Goal: Transaction & Acquisition: Purchase product/service

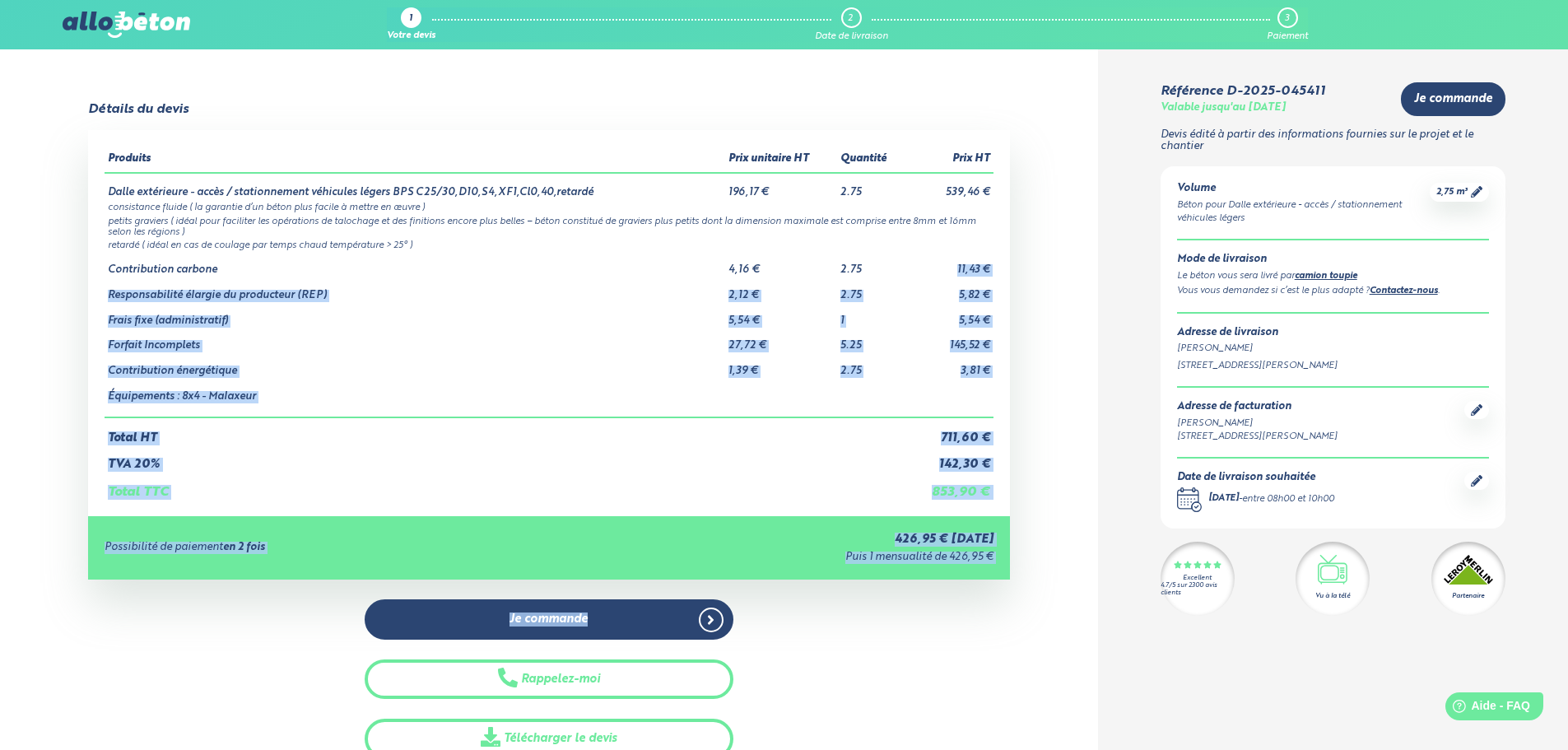
drag, startPoint x: 0, startPoint y: 0, endPoint x: 964, endPoint y: 311, distance: 1012.9
click at [964, 311] on div "Détails du devis Produits Prix unitaire HT Quantité Prix HT Dalle extérieure - …" at bounding box center [549, 430] width 922 height 657
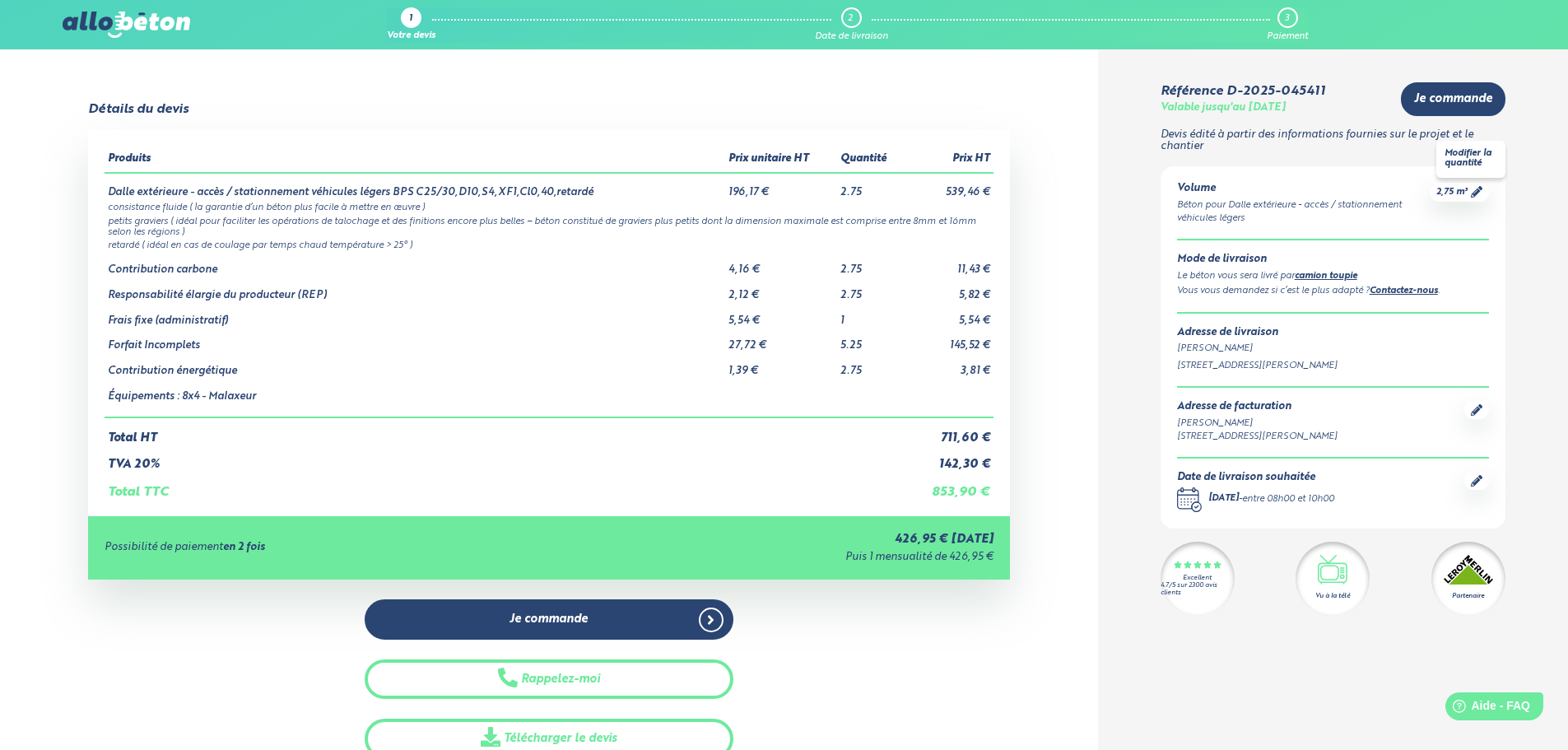
click at [1473, 194] on icon at bounding box center [1476, 191] width 11 height 11
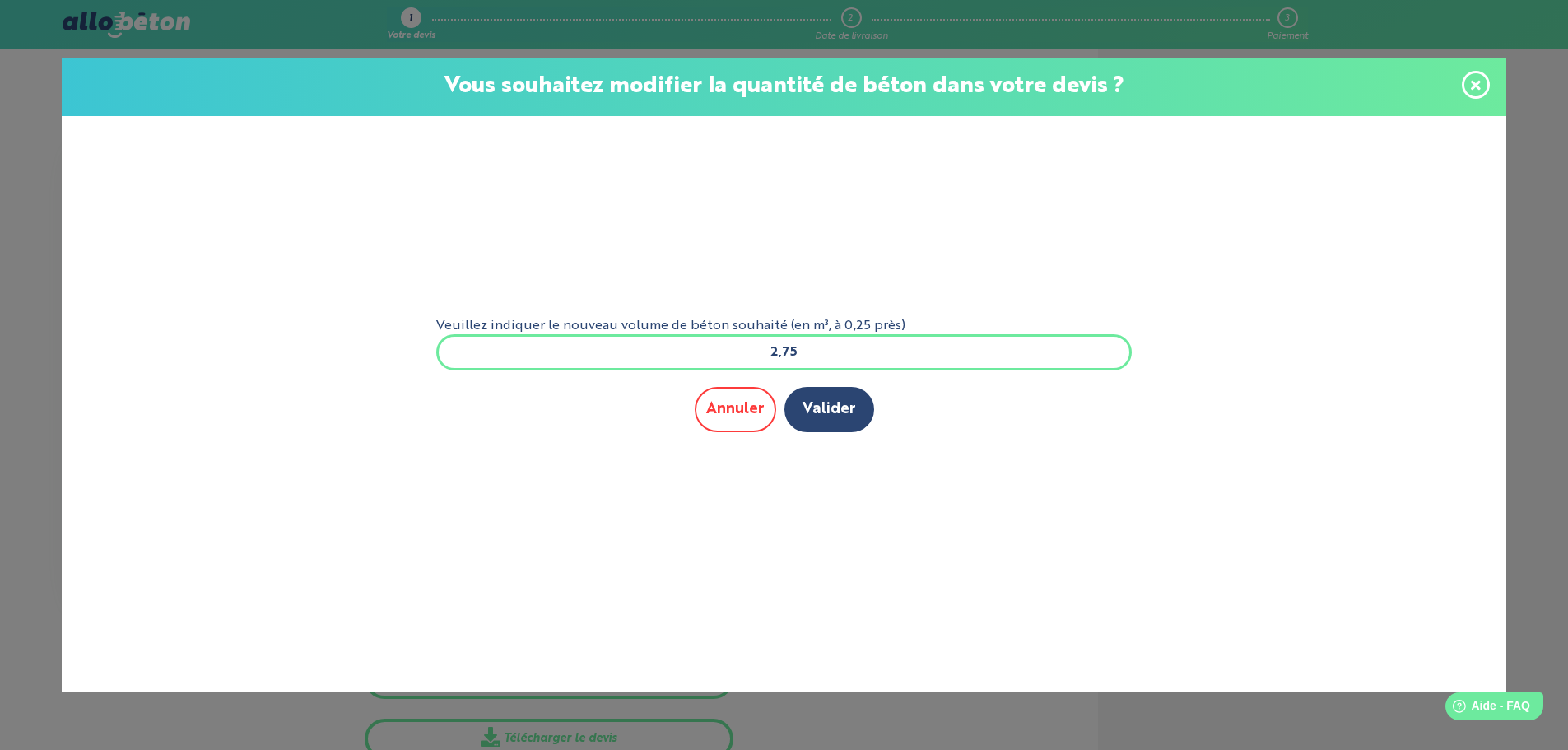
drag, startPoint x: 836, startPoint y: 364, endPoint x: 737, endPoint y: 404, distance: 106.8
click at [737, 404] on form "Veuillez indiquer le nouveau volume de béton souhaité (en m³, à 0,25 près) 2,75…" at bounding box center [784, 379] width 723 height 527
type input "3,05"
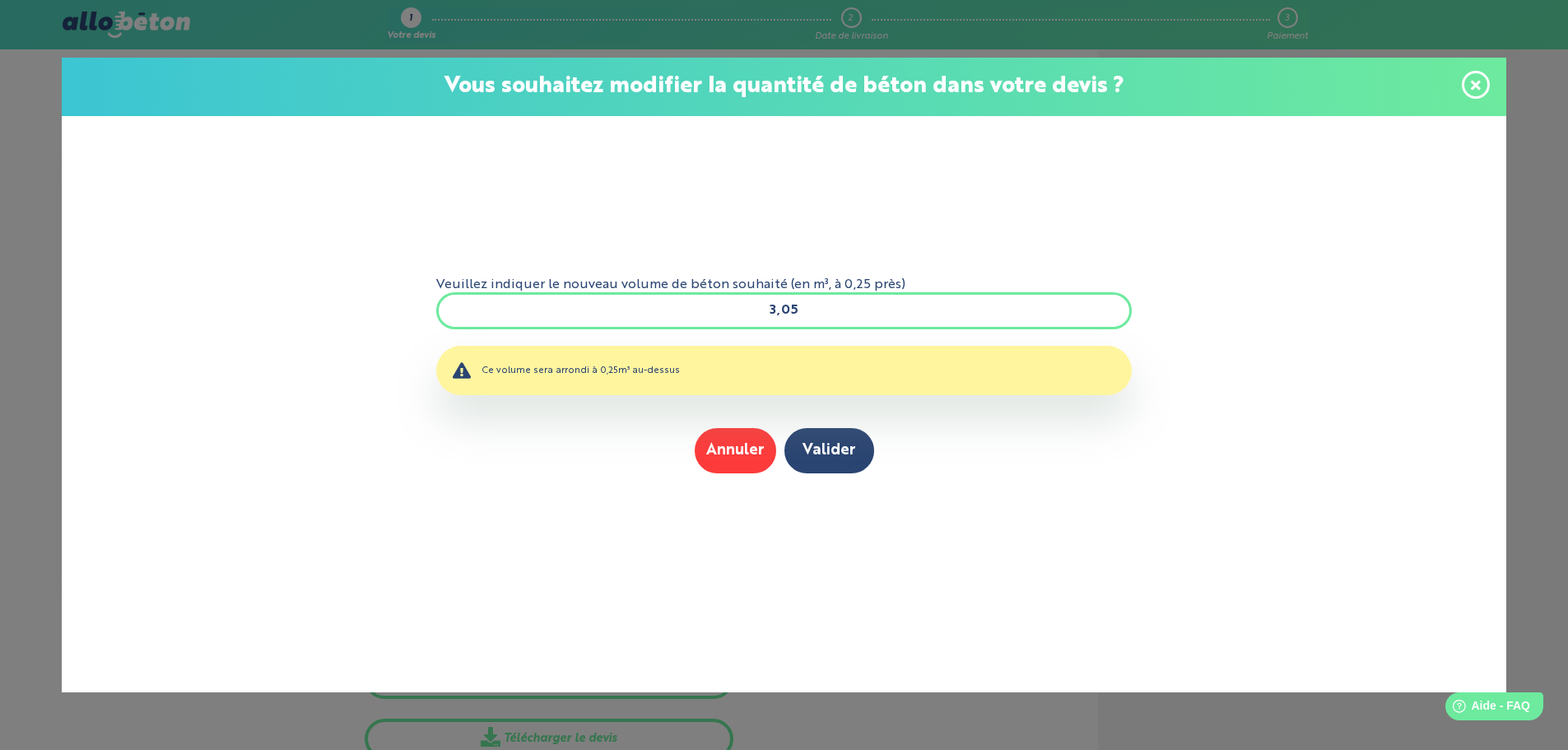
click at [819, 312] on input "3,05" at bounding box center [784, 310] width 696 height 36
click at [808, 451] on button "Valider" at bounding box center [829, 450] width 90 height 45
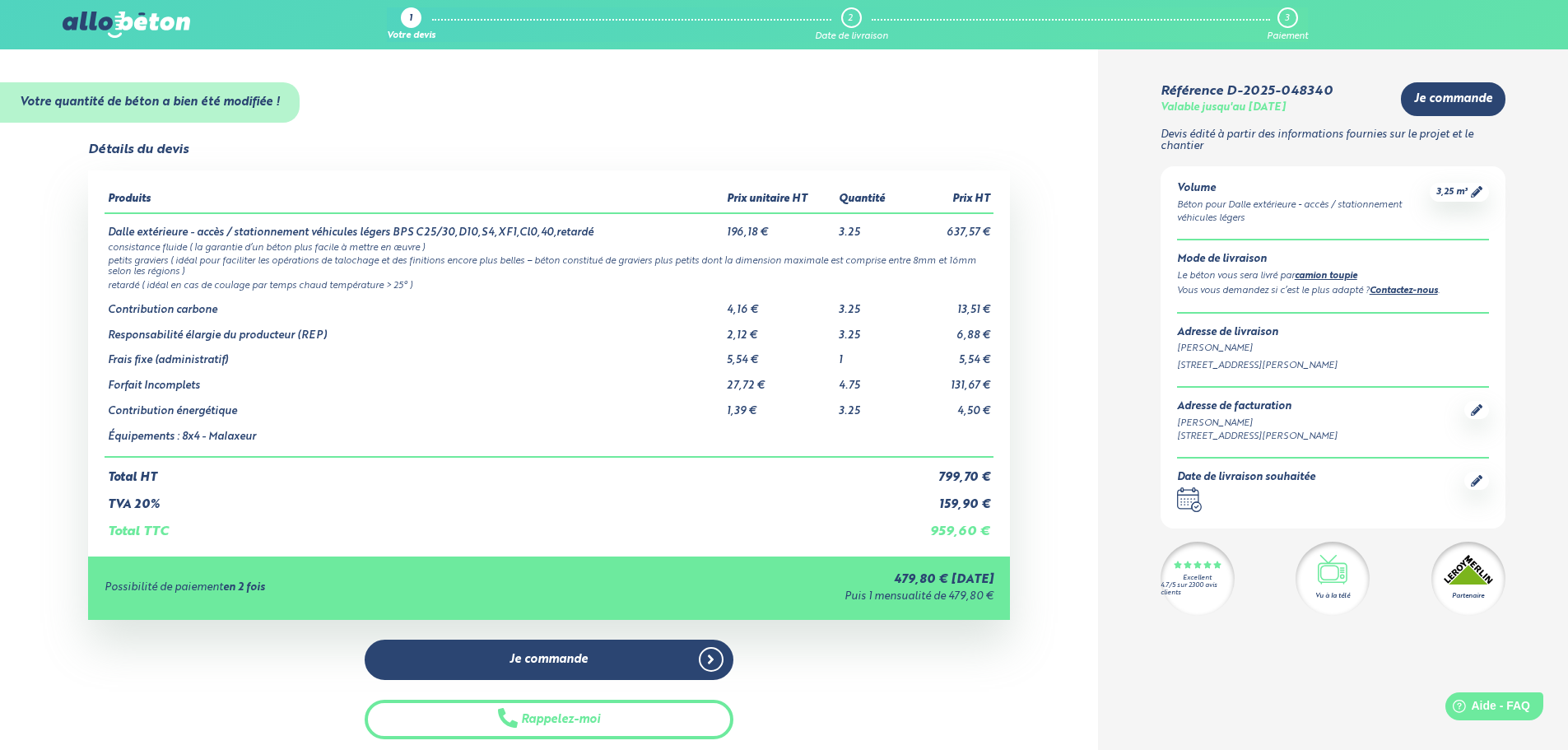
click at [1480, 482] on icon at bounding box center [1476, 480] width 11 height 11
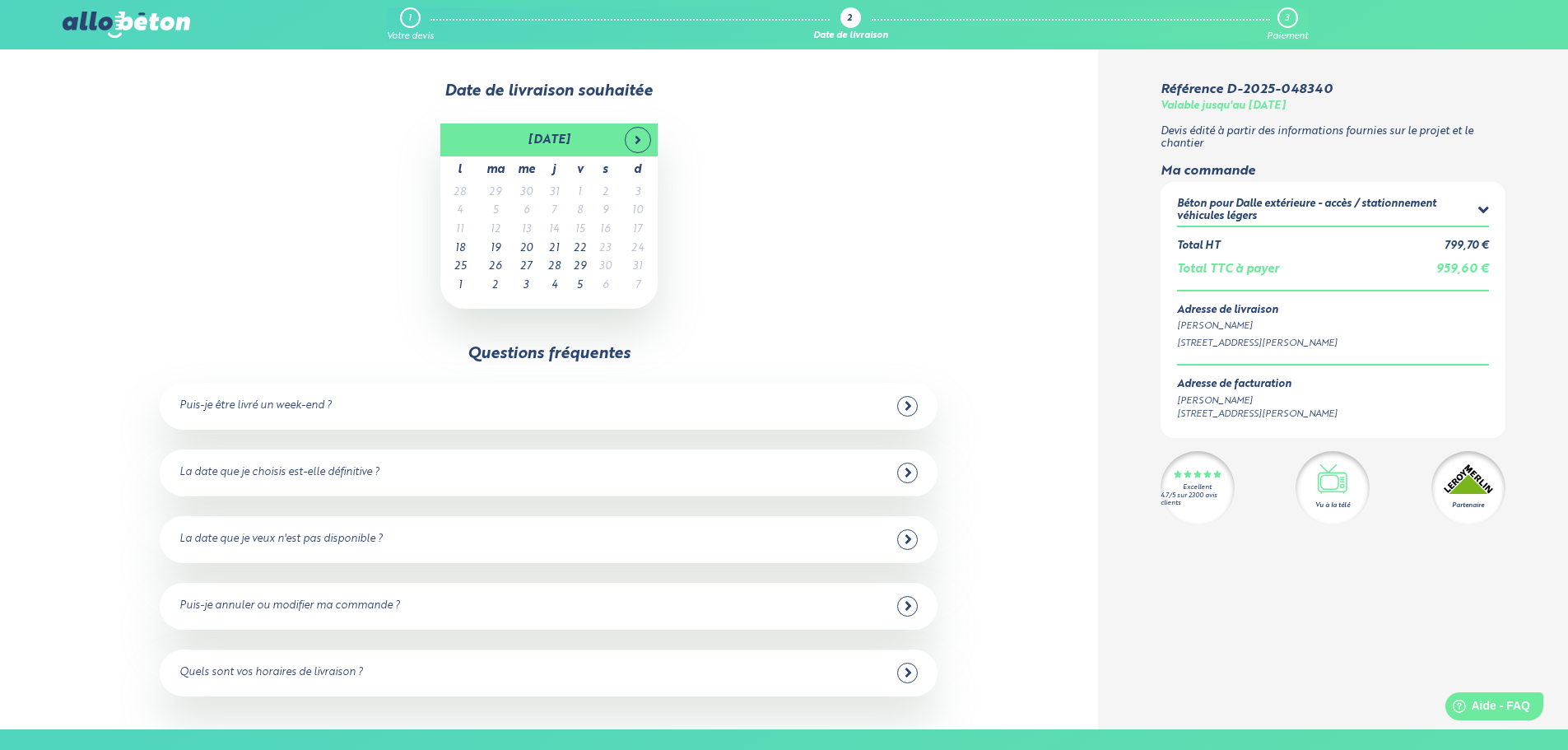
click at [1475, 481] on polygon at bounding box center [1468, 485] width 39 height 19
click at [466, 253] on td "18" at bounding box center [460, 249] width 40 height 19
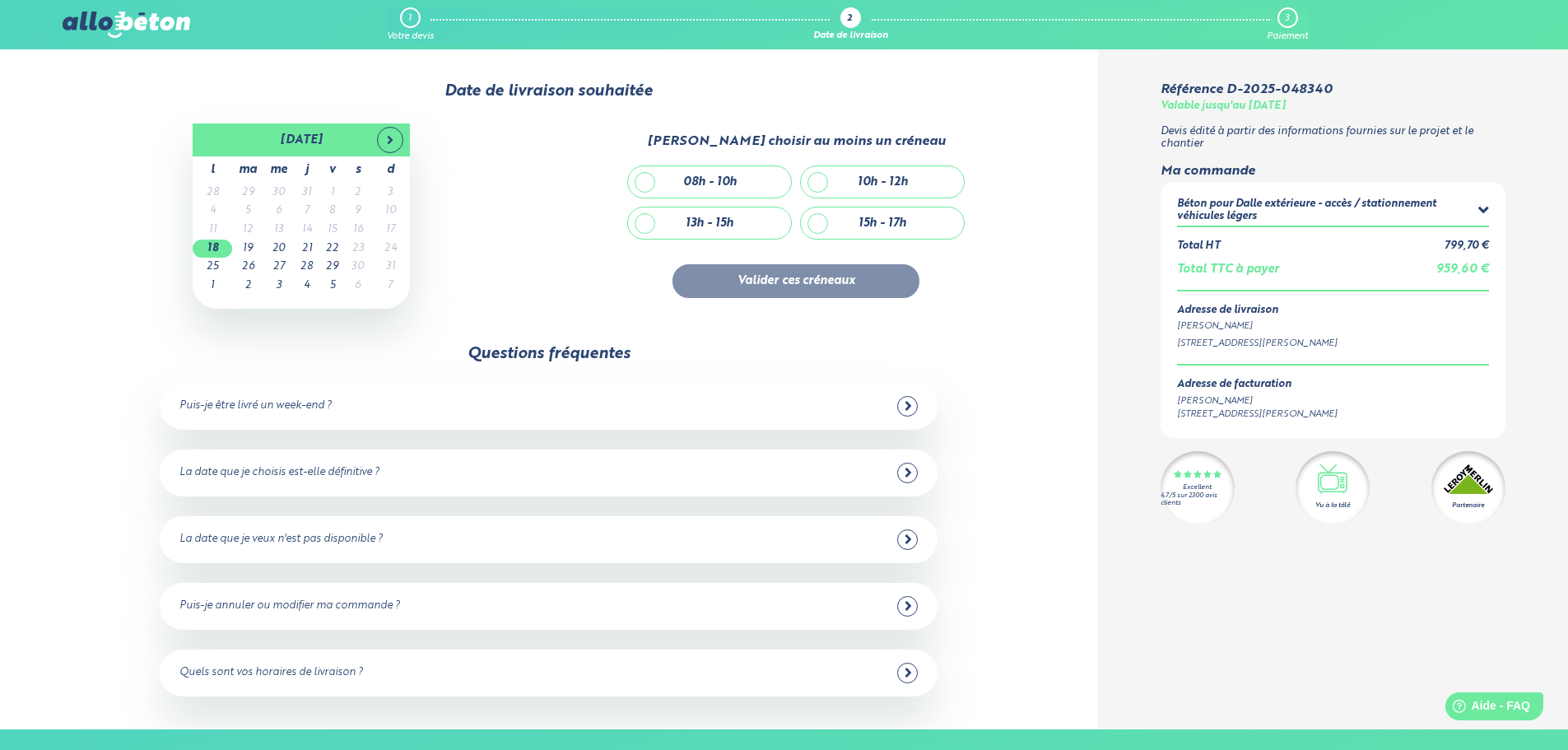
click at [695, 176] on div "08h - 10h" at bounding box center [710, 182] width 54 height 14
checkbox input "true"
click at [762, 291] on button "Valider ces créneaux" at bounding box center [796, 281] width 247 height 34
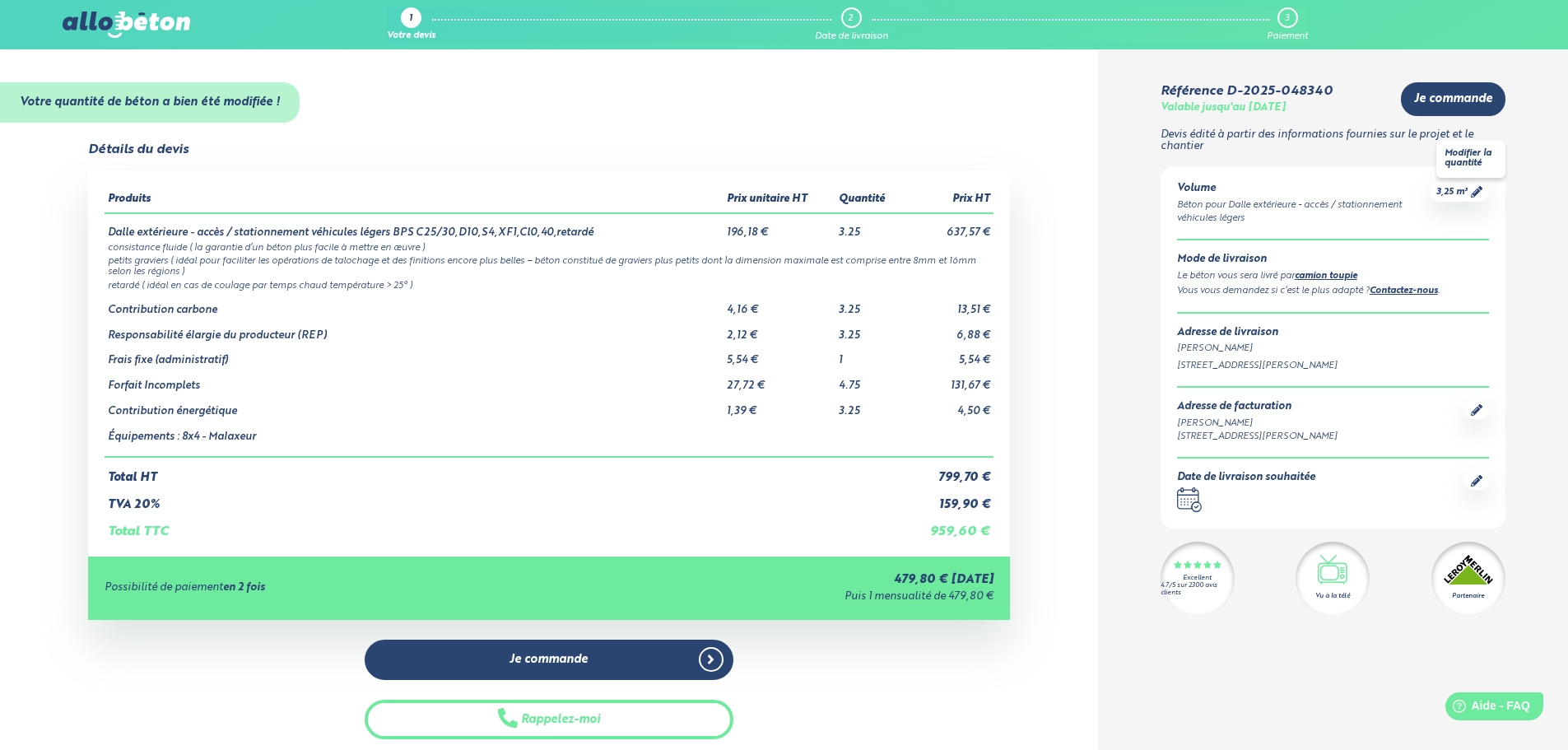
click at [1460, 192] on span "3,25 m³" at bounding box center [1452, 192] width 31 height 12
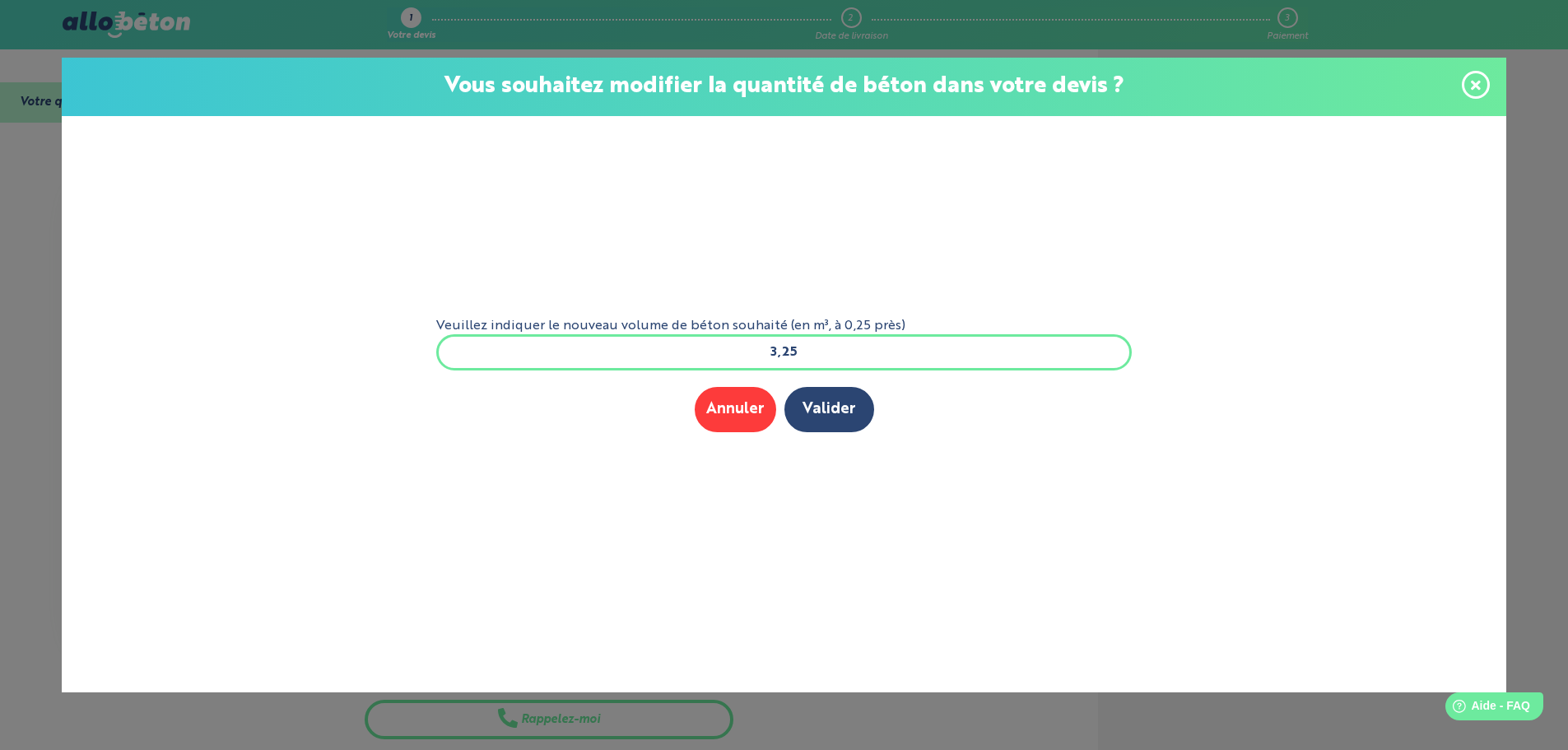
click at [803, 358] on input "3,25" at bounding box center [784, 353] width 696 height 36
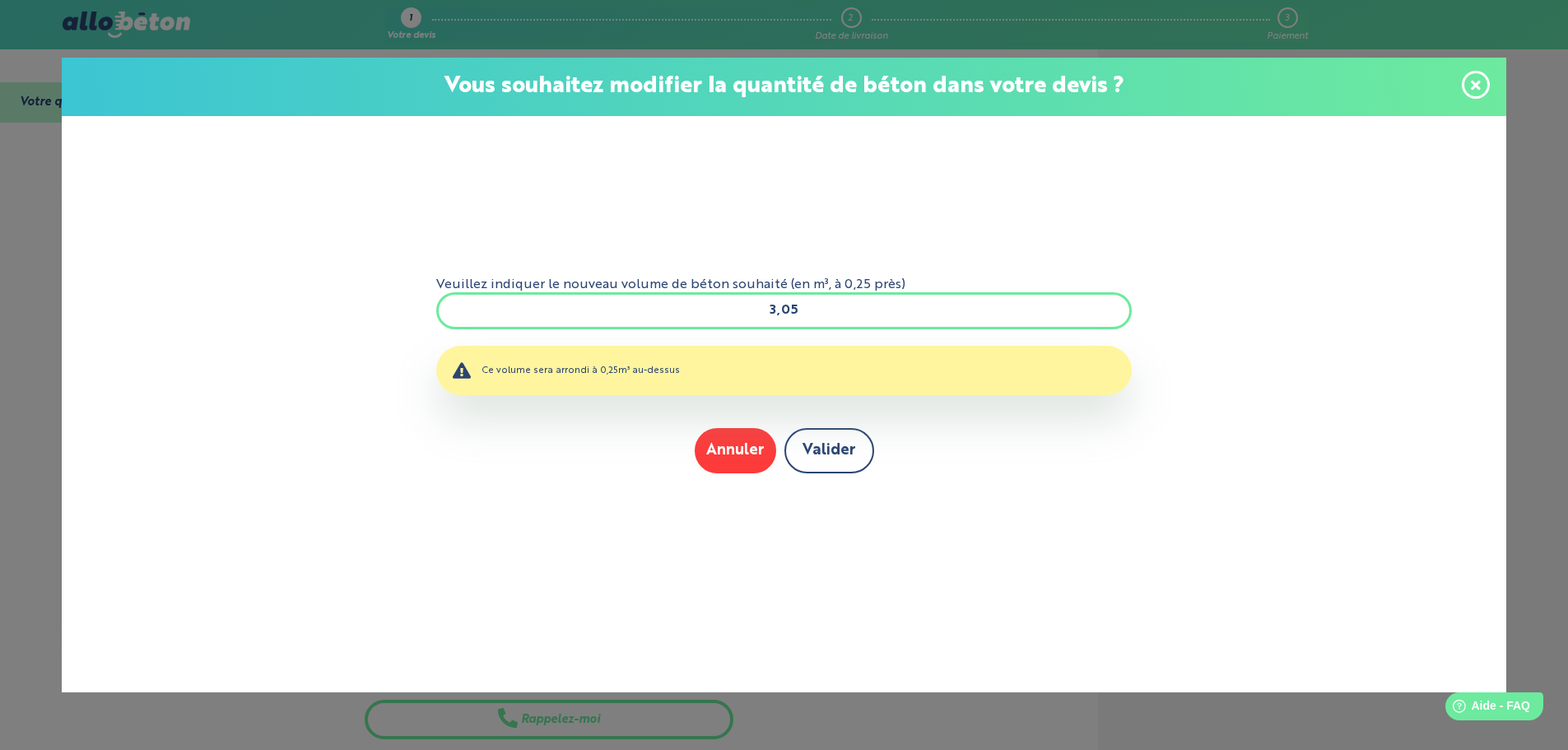
type input "3,05"
click at [809, 452] on button "Valider" at bounding box center [829, 450] width 90 height 45
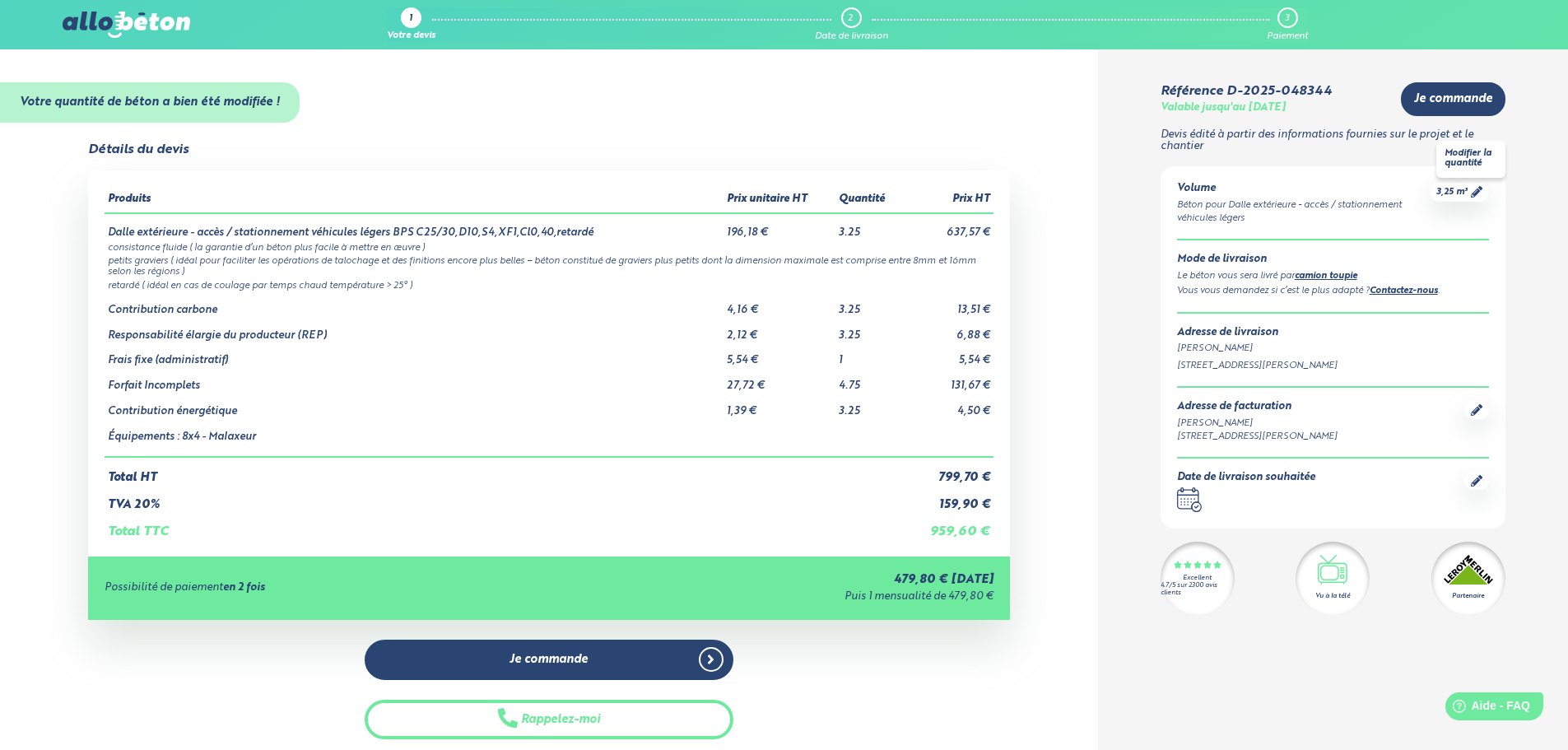
drag, startPoint x: 1453, startPoint y: 194, endPoint x: 1479, endPoint y: 194, distance: 26.0
click at [1479, 194] on icon at bounding box center [1476, 191] width 11 height 11
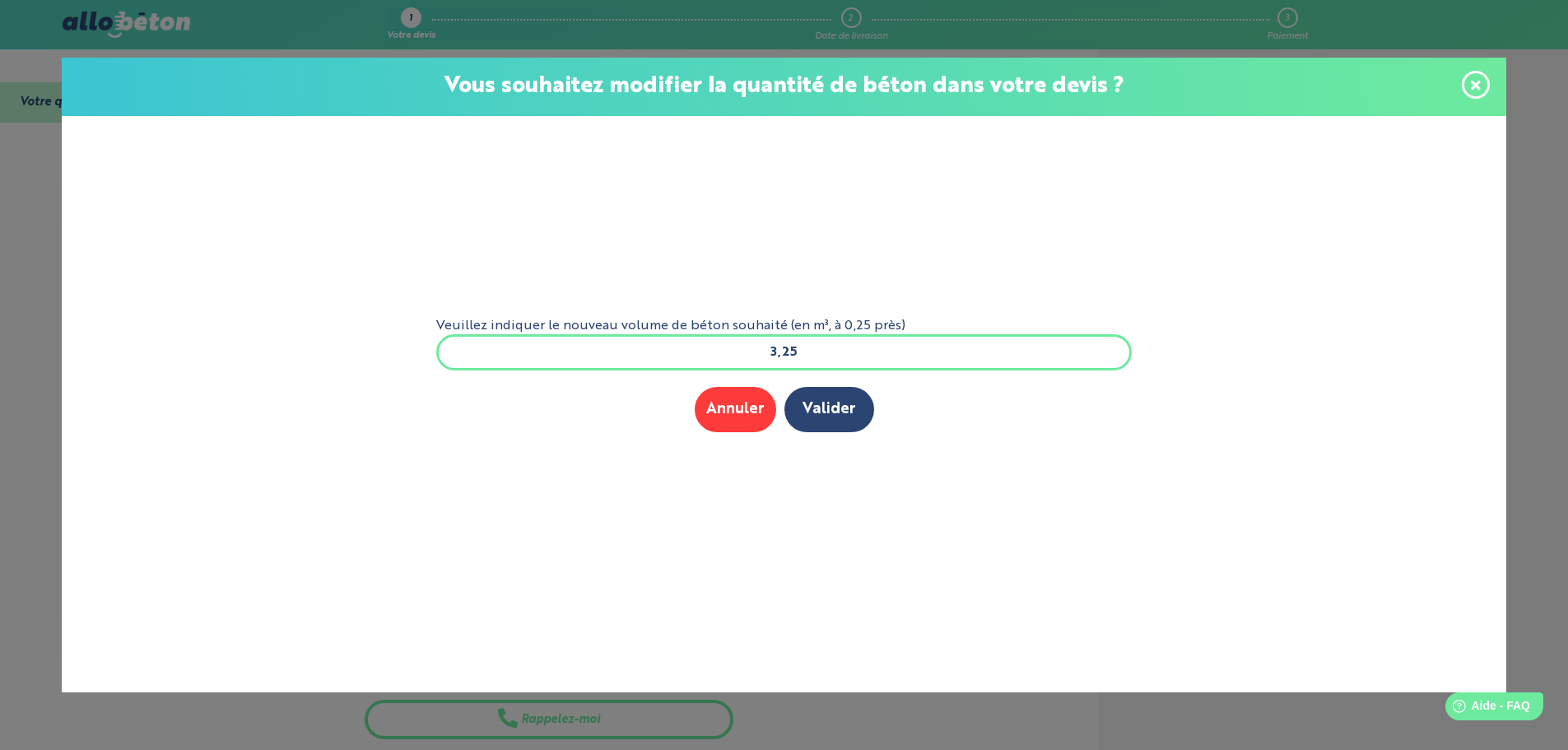
click at [948, 357] on input "3,25" at bounding box center [784, 353] width 696 height 36
type input "3"
click at [828, 417] on button "Valider" at bounding box center [829, 410] width 90 height 45
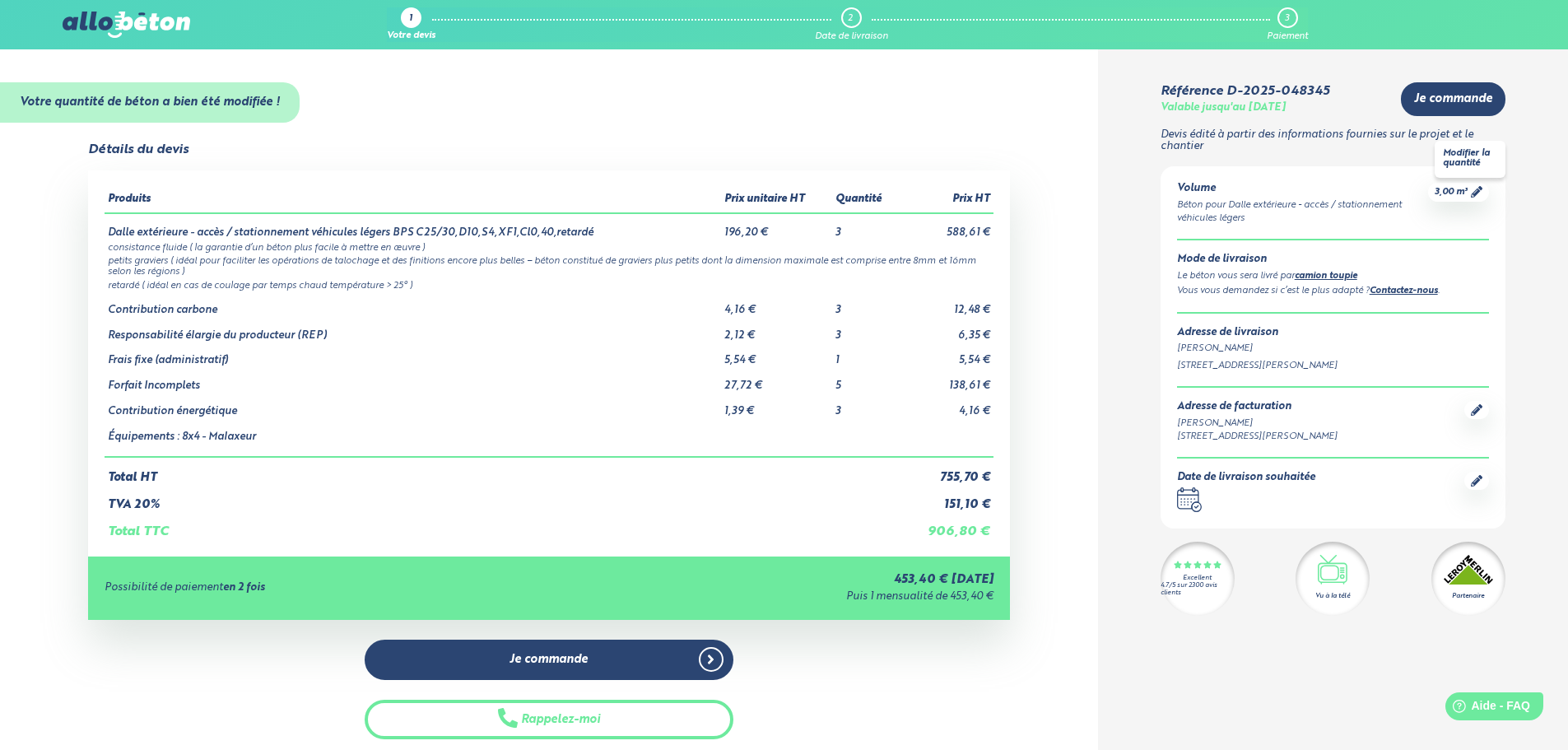
click at [1432, 183] on div "3,00 m³" at bounding box center [1458, 193] width 61 height 19
drag, startPoint x: 1450, startPoint y: 192, endPoint x: 1374, endPoint y: 235, distance: 87.3
click at [1443, 200] on div "3,00 m³" at bounding box center [1458, 193] width 61 height 19
click at [1479, 200] on div "3,00 m³" at bounding box center [1458, 193] width 61 height 19
click at [1469, 196] on link "3,00 m³" at bounding box center [1458, 192] width 48 height 12
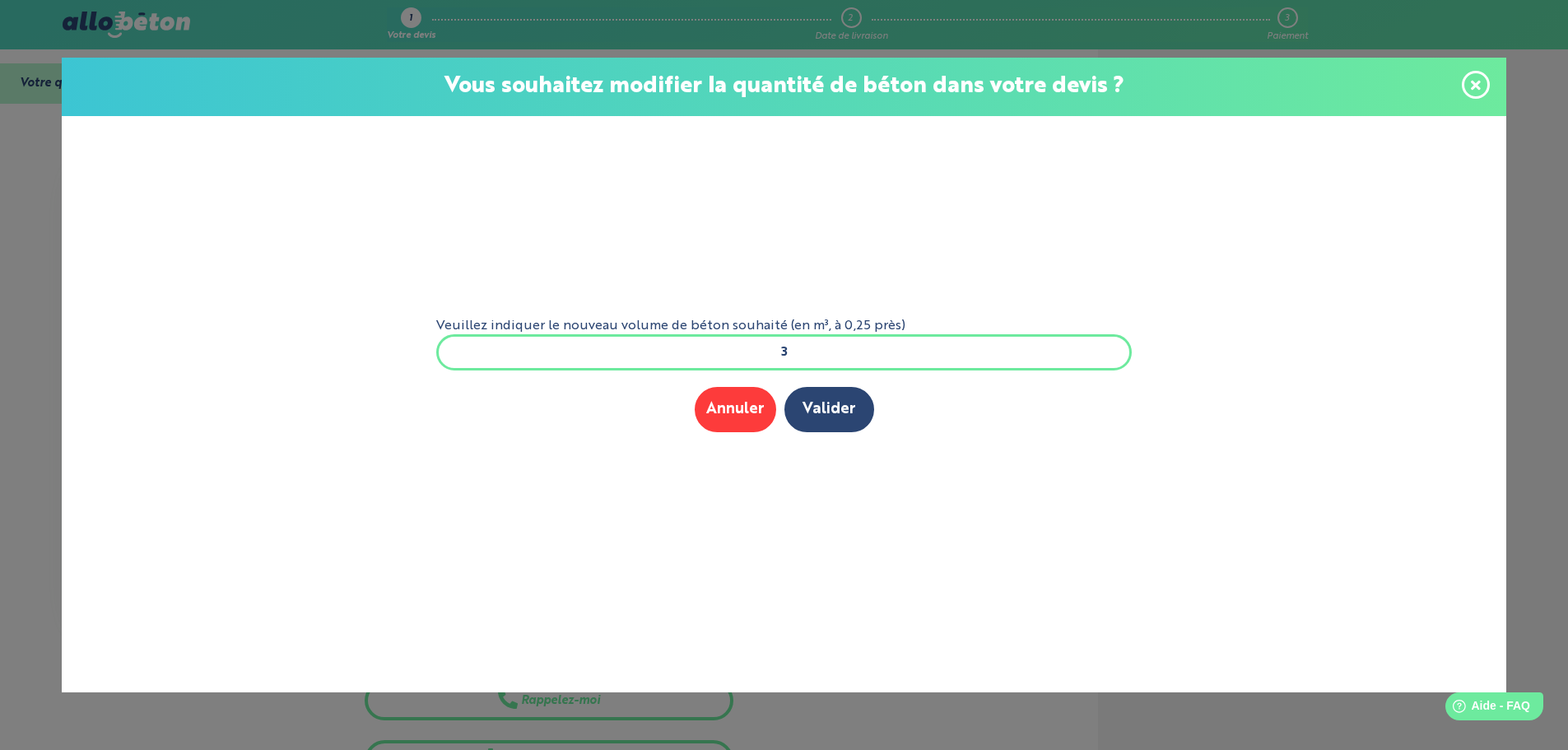
scroll to position [20, 0]
click at [843, 351] on input "3" at bounding box center [784, 353] width 696 height 36
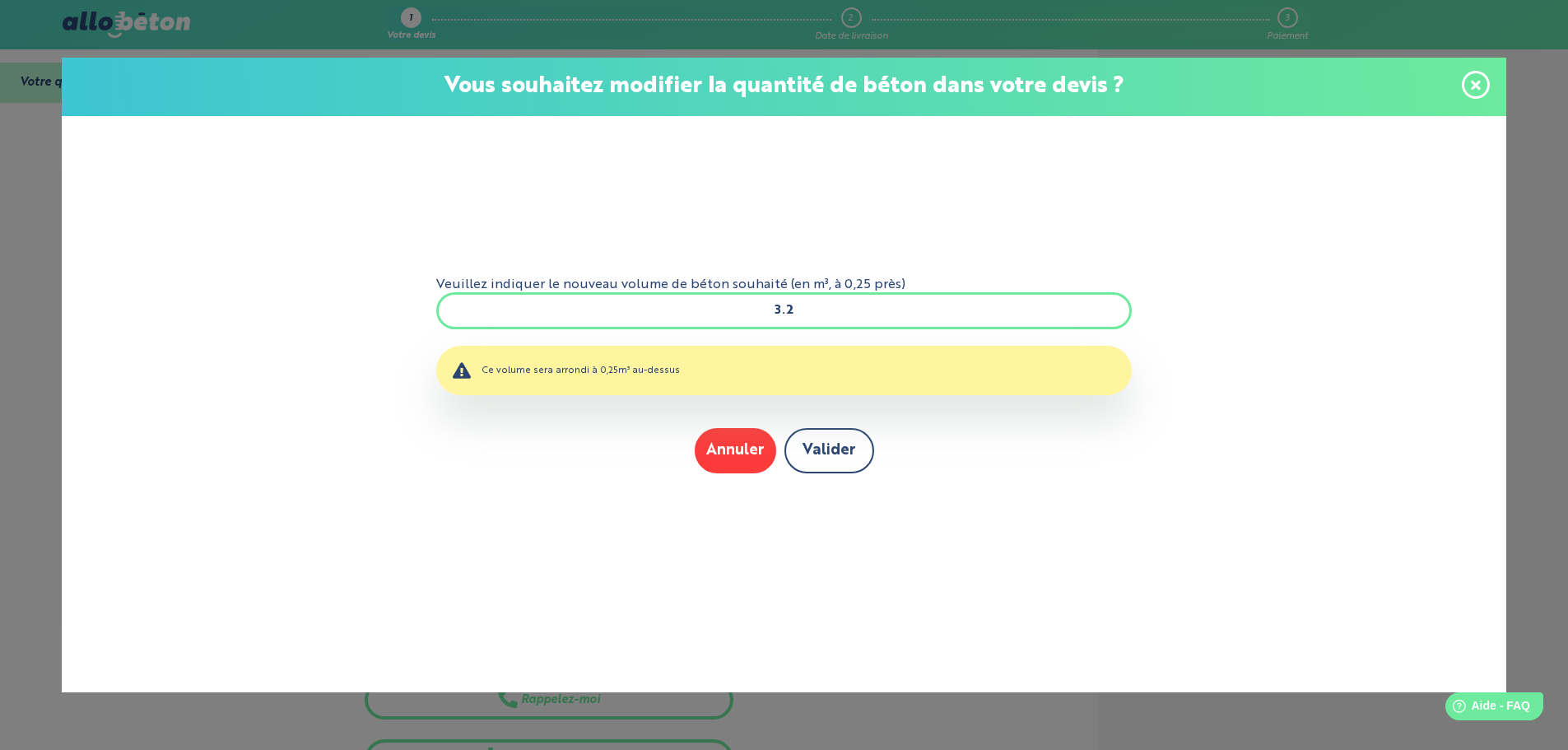
type input "3.2"
click at [821, 454] on button "Valider" at bounding box center [829, 450] width 90 height 45
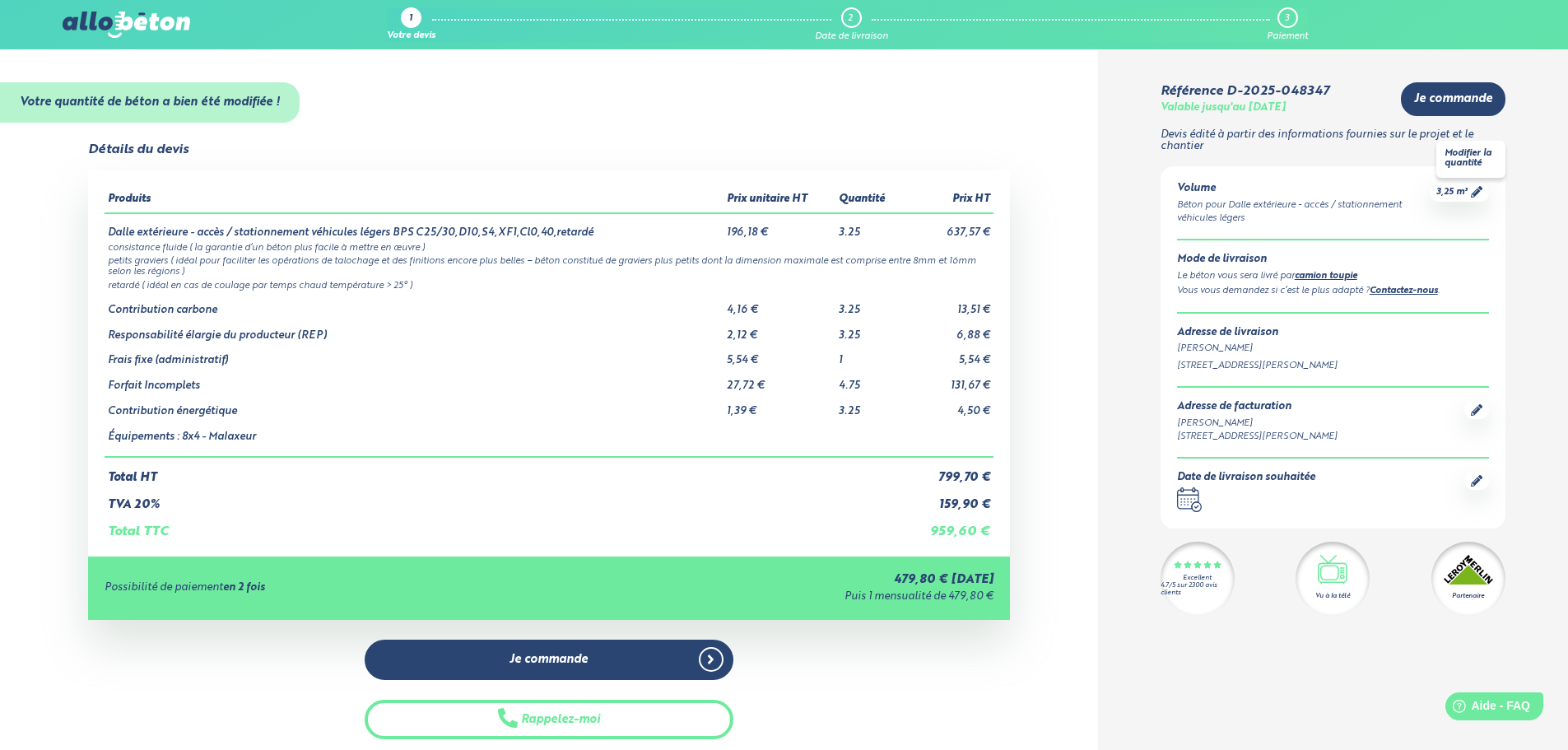
click at [1457, 193] on span "3,25 m³" at bounding box center [1452, 192] width 31 height 12
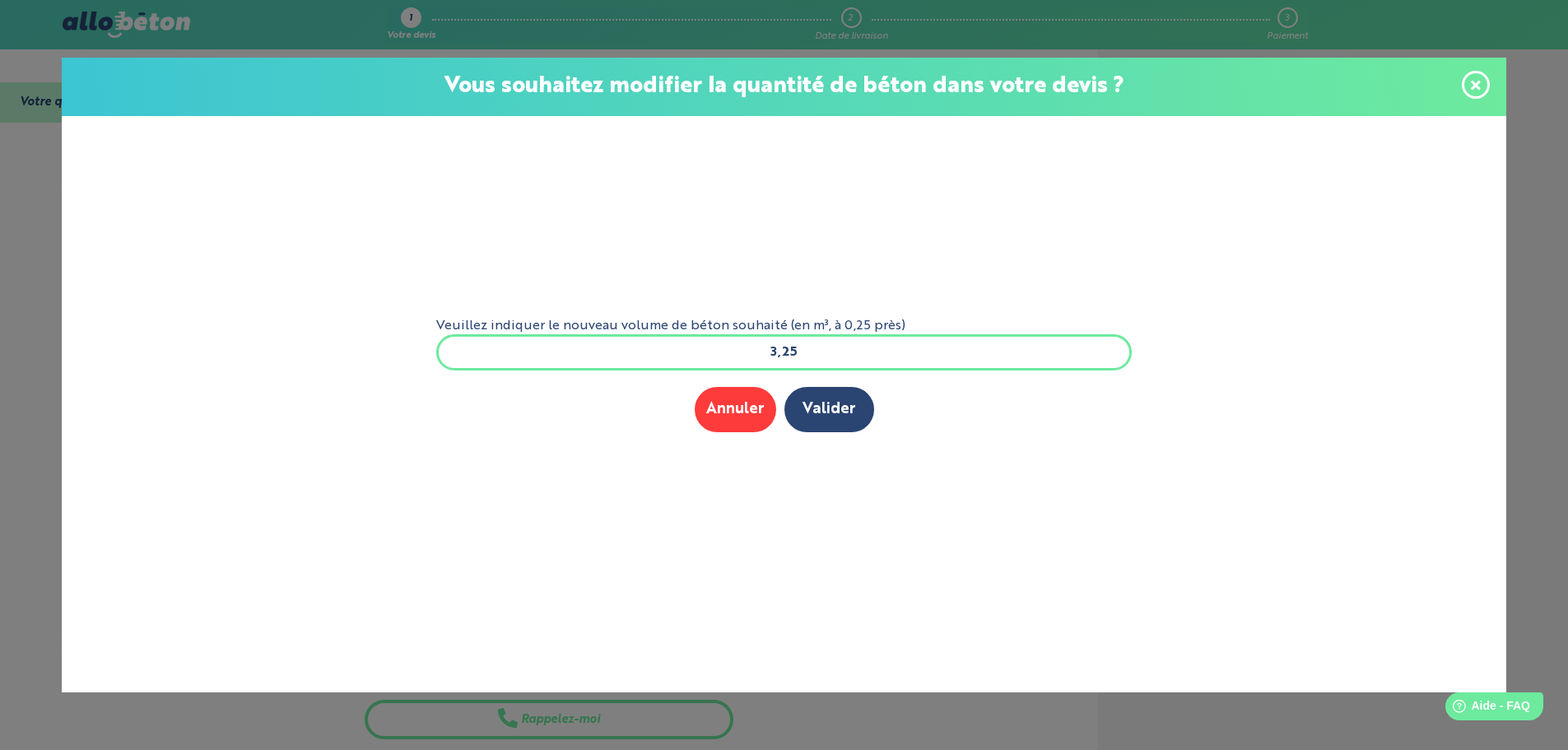
click at [928, 357] on input "3,25" at bounding box center [784, 353] width 696 height 36
type input "3"
click at [838, 392] on button "Valider" at bounding box center [829, 410] width 90 height 45
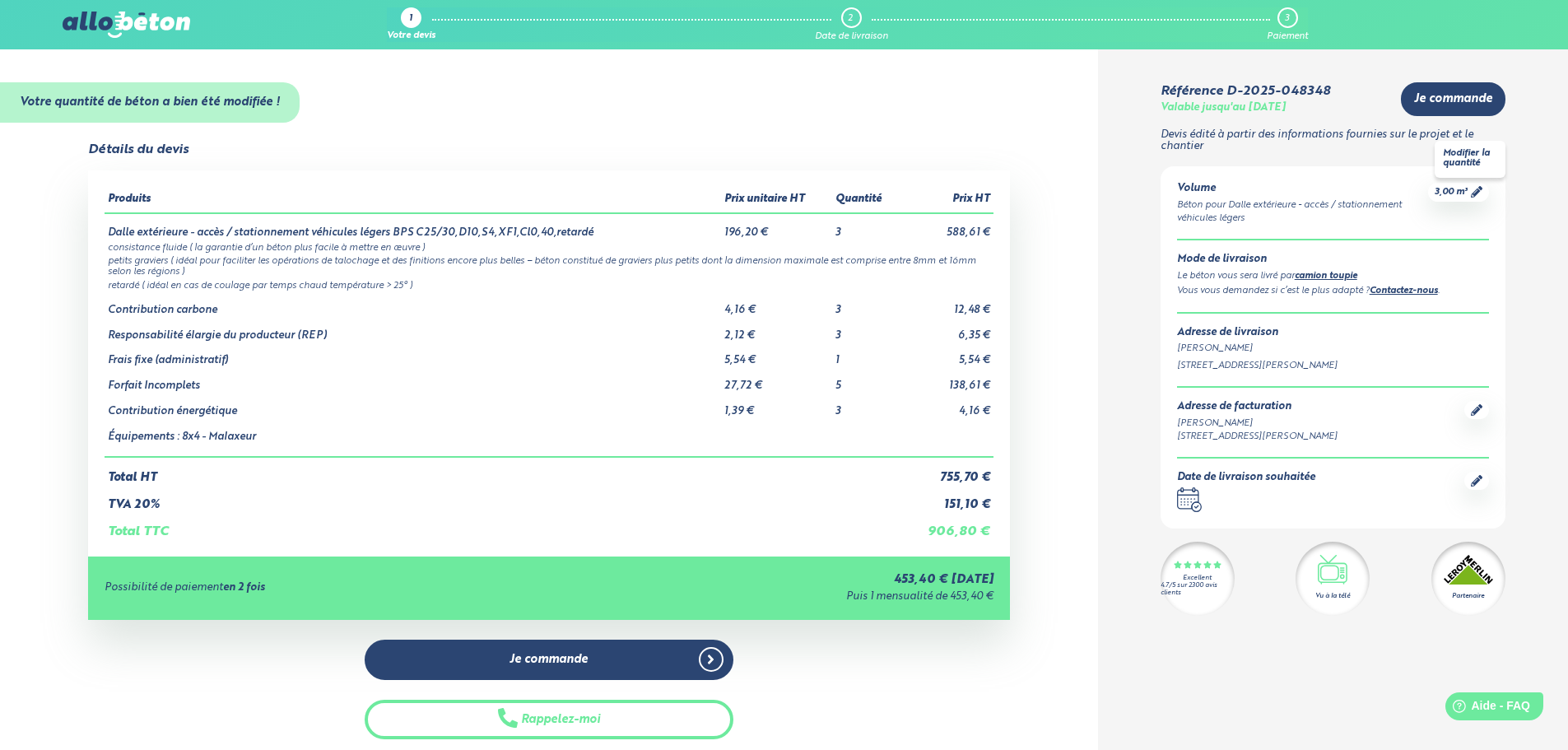
click at [1474, 193] on icon at bounding box center [1476, 191] width 11 height 11
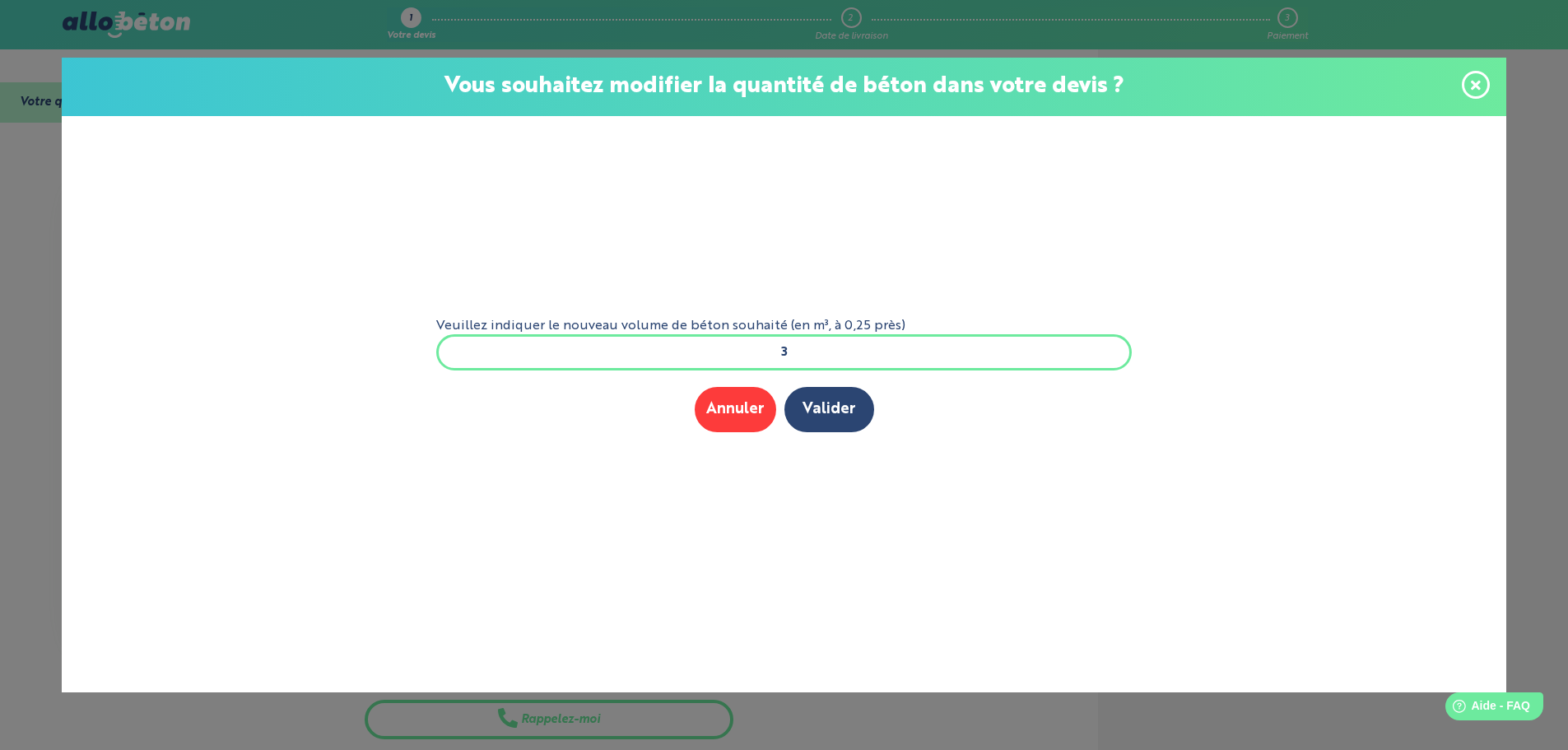
click at [805, 347] on input "3" at bounding box center [784, 353] width 696 height 36
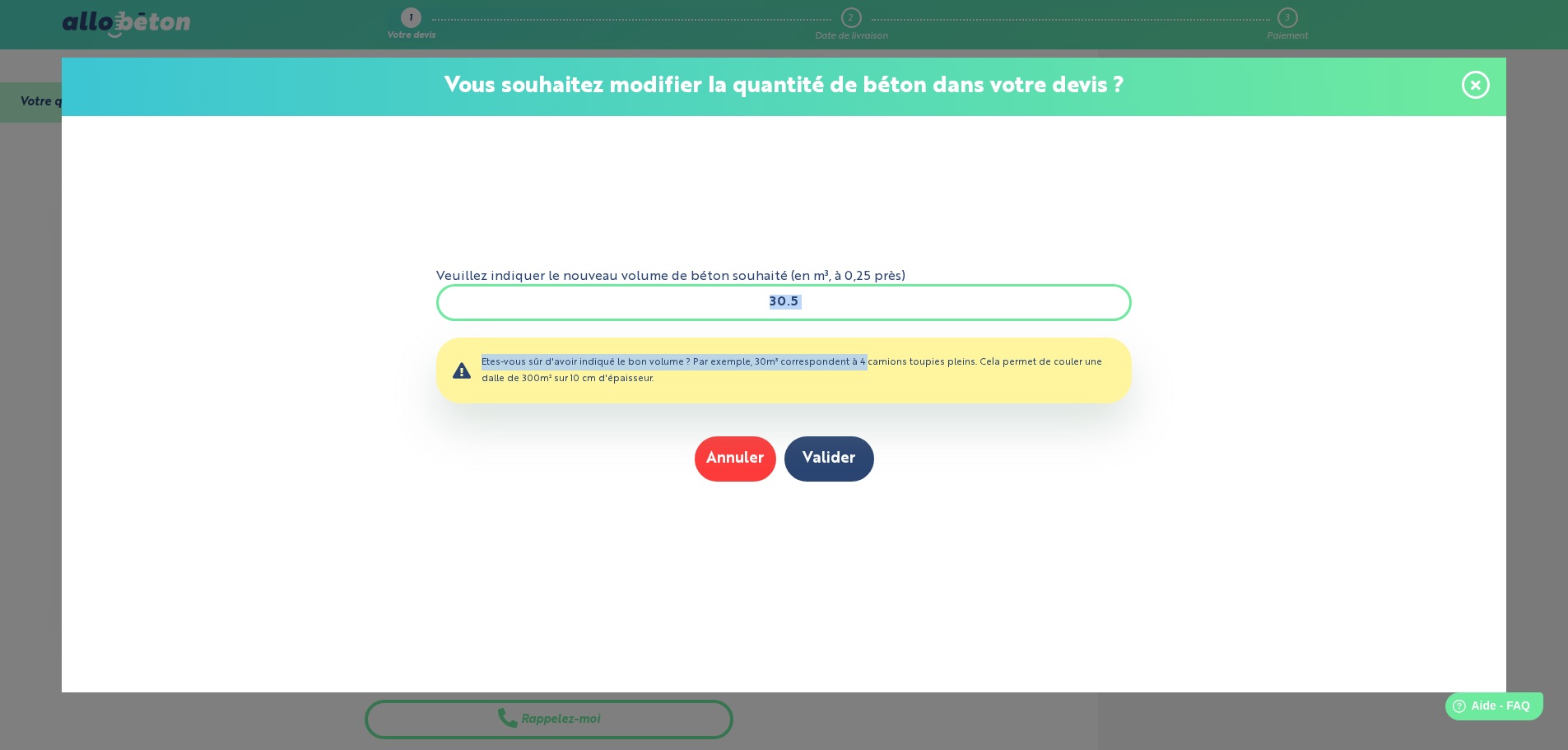
drag, startPoint x: 805, startPoint y: 347, endPoint x: 784, endPoint y: 304, distance: 47.9
click at [784, 304] on form "Veuillez indiquer le nouveau volume de béton souhaité (en m³, à 0,25 près) 30.5…" at bounding box center [784, 379] width 723 height 527
click at [784, 304] on input "30.5" at bounding box center [784, 302] width 696 height 36
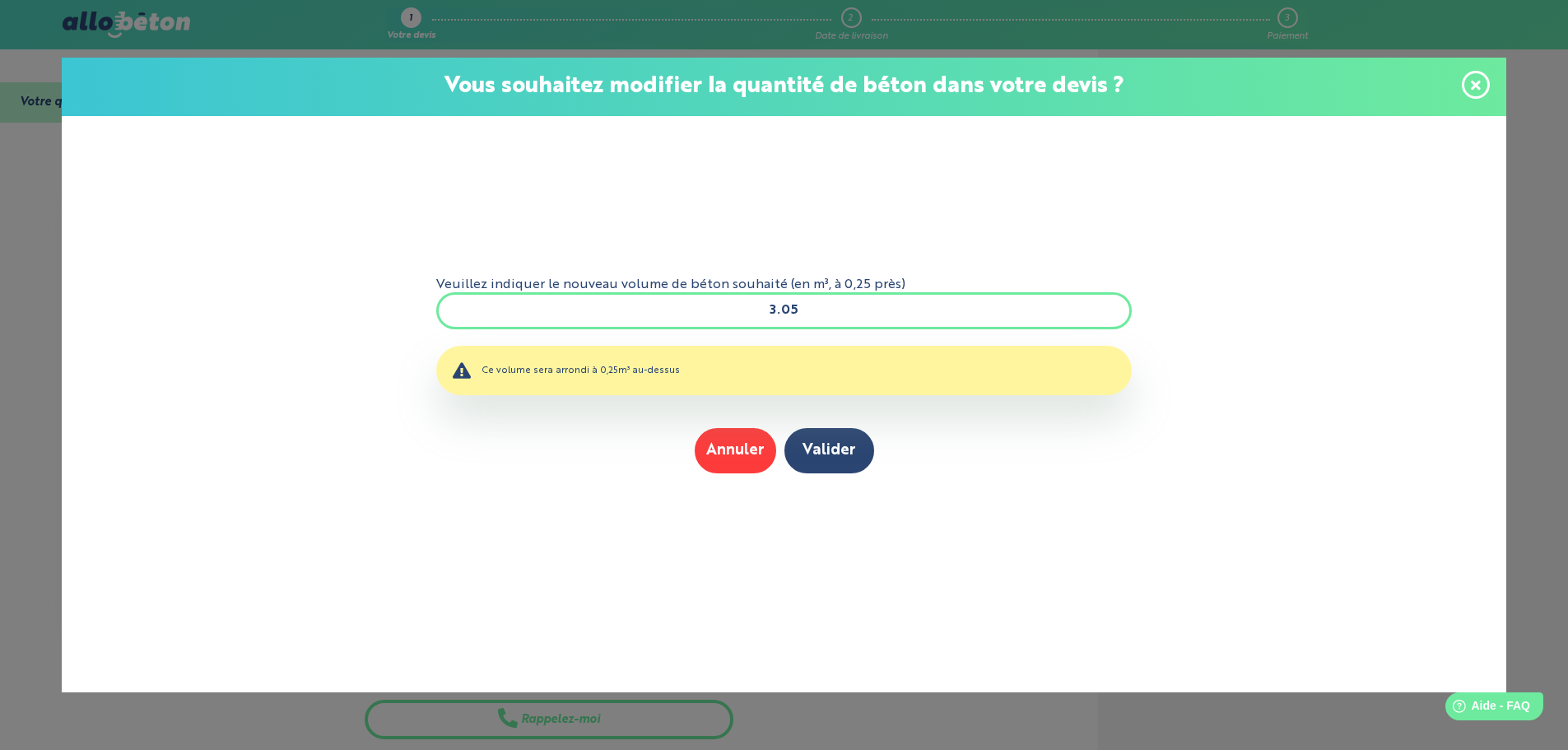
click at [813, 310] on input "3.05" at bounding box center [784, 310] width 696 height 36
type input "3.1"
click at [830, 459] on button "Valider" at bounding box center [829, 450] width 90 height 45
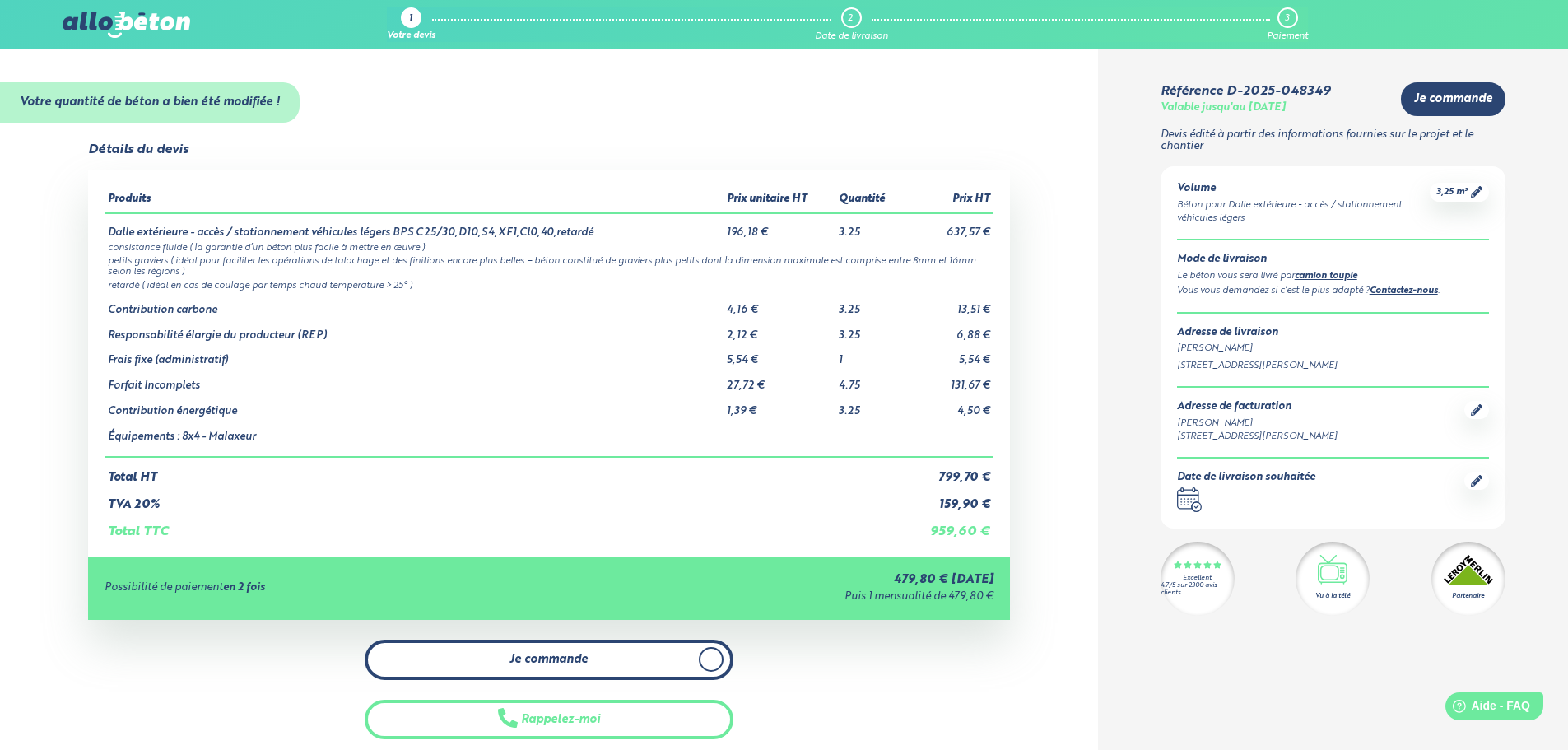
click at [651, 654] on link "Je commande" at bounding box center [549, 659] width 369 height 41
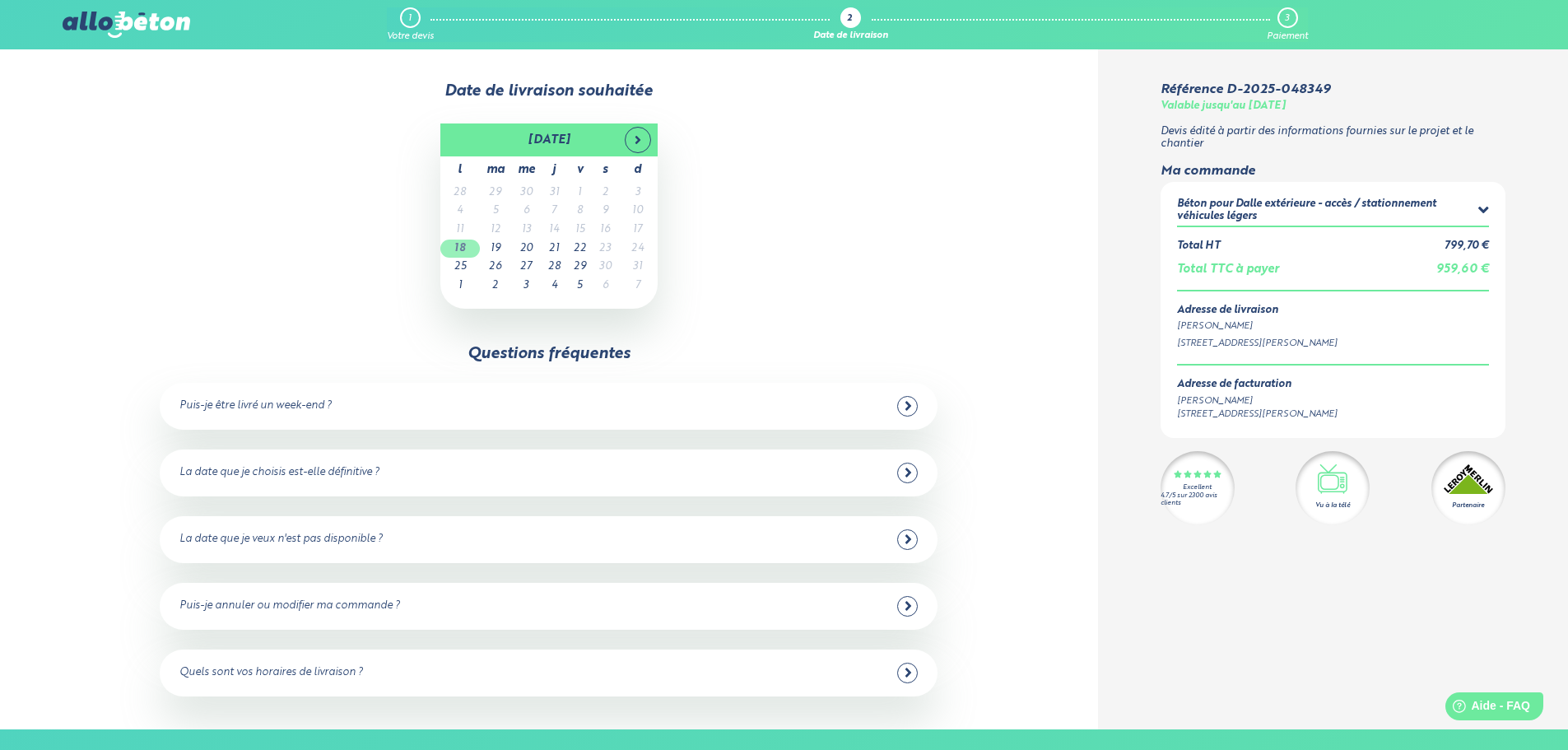
click at [459, 249] on td "18" at bounding box center [460, 249] width 40 height 19
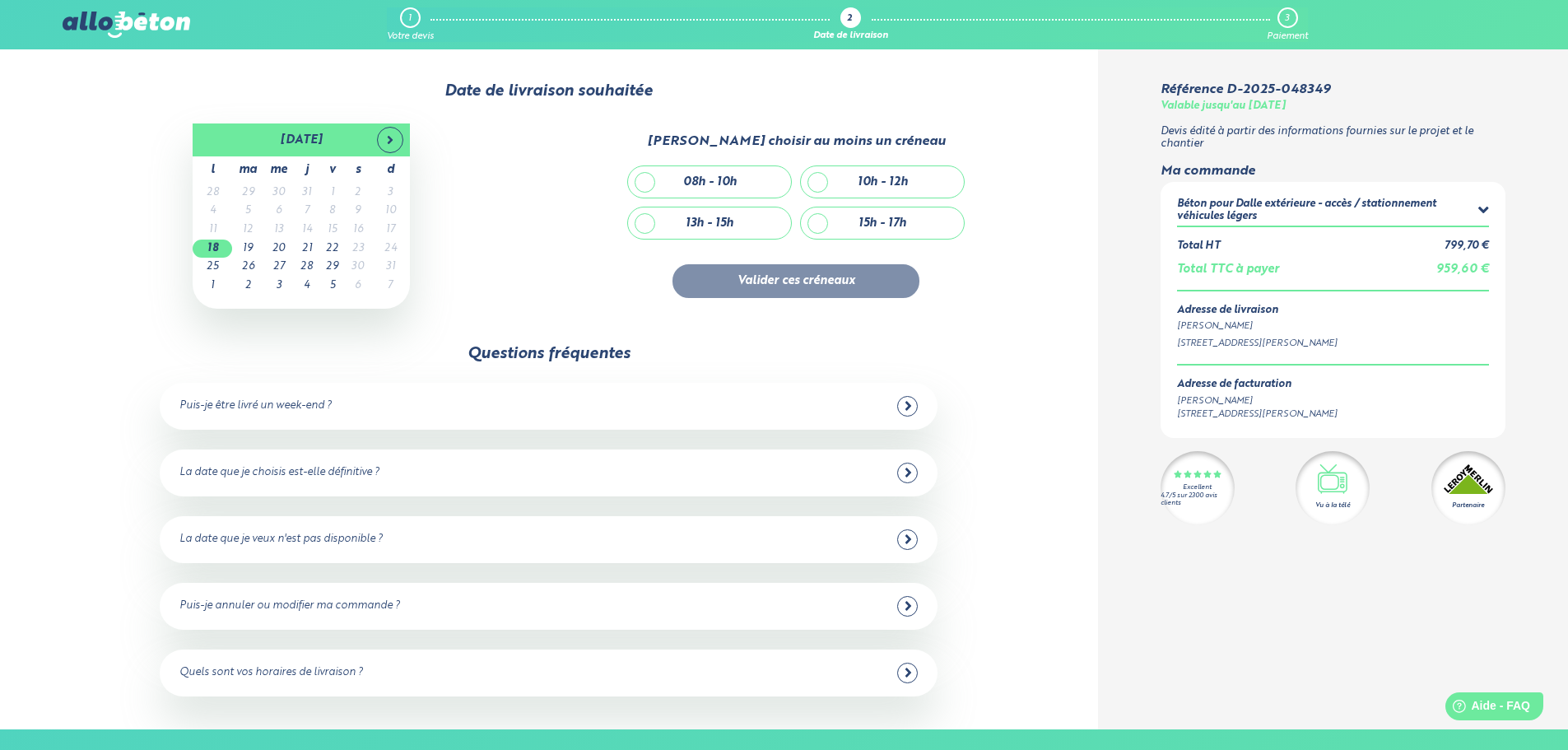
click at [721, 178] on div "08h - 10h" at bounding box center [710, 182] width 54 height 14
checkbox input "true"
click at [759, 284] on button "Valider ces créneaux" at bounding box center [796, 281] width 247 height 34
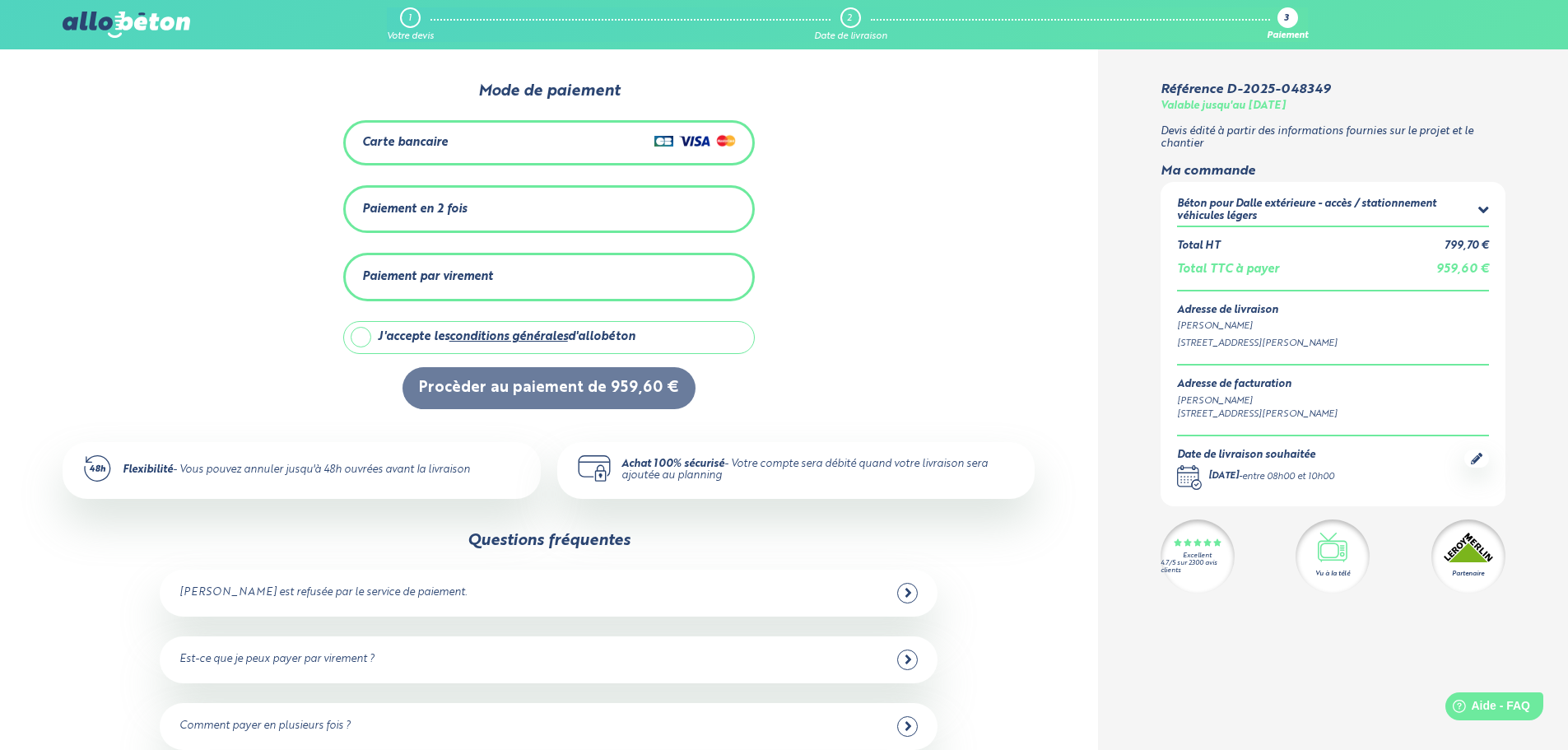
click at [658, 142] on img at bounding box center [695, 140] width 81 height 20
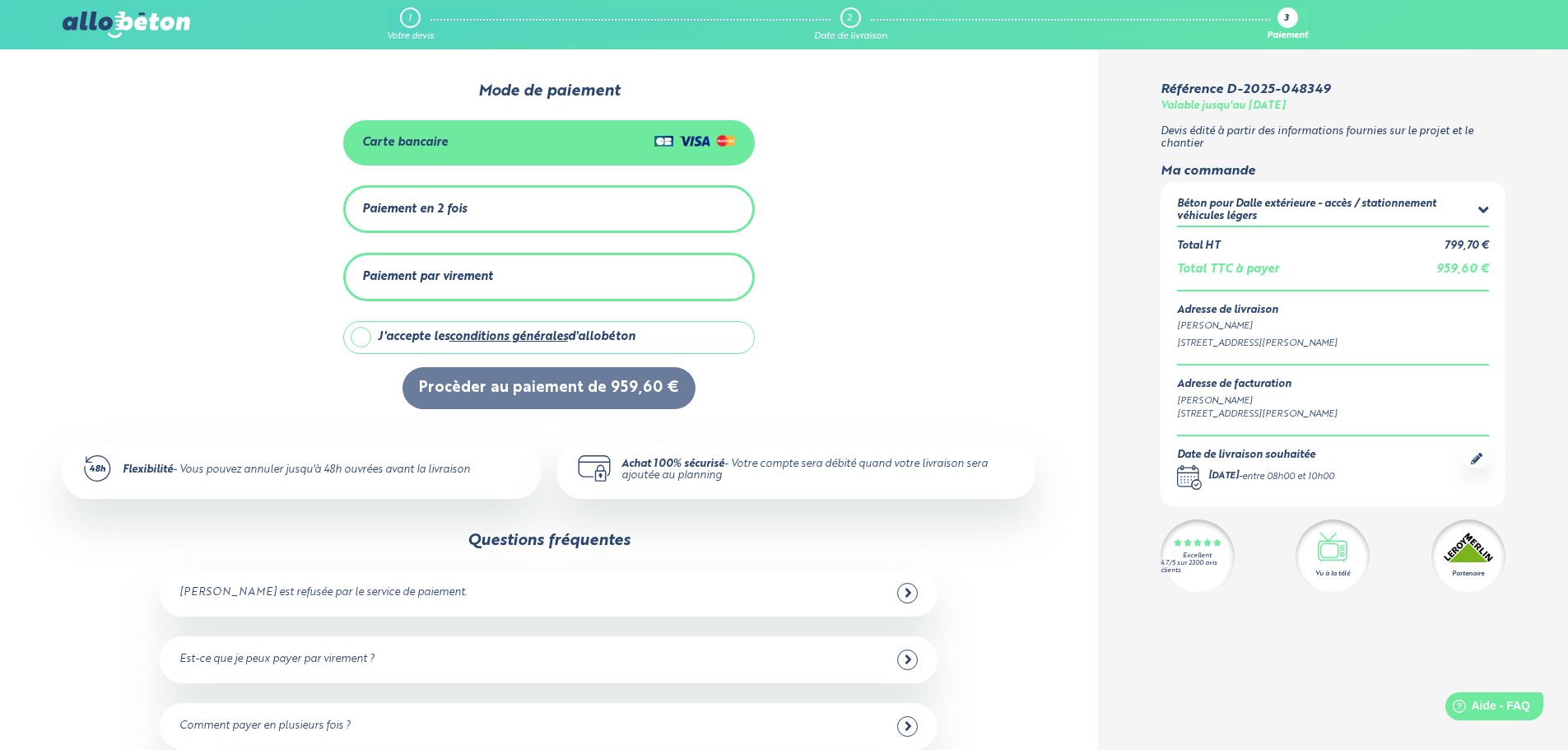
click at [369, 334] on label "J'accepte les conditions générales d'allobéton" at bounding box center [549, 338] width 411 height 33
checkbox input "true"
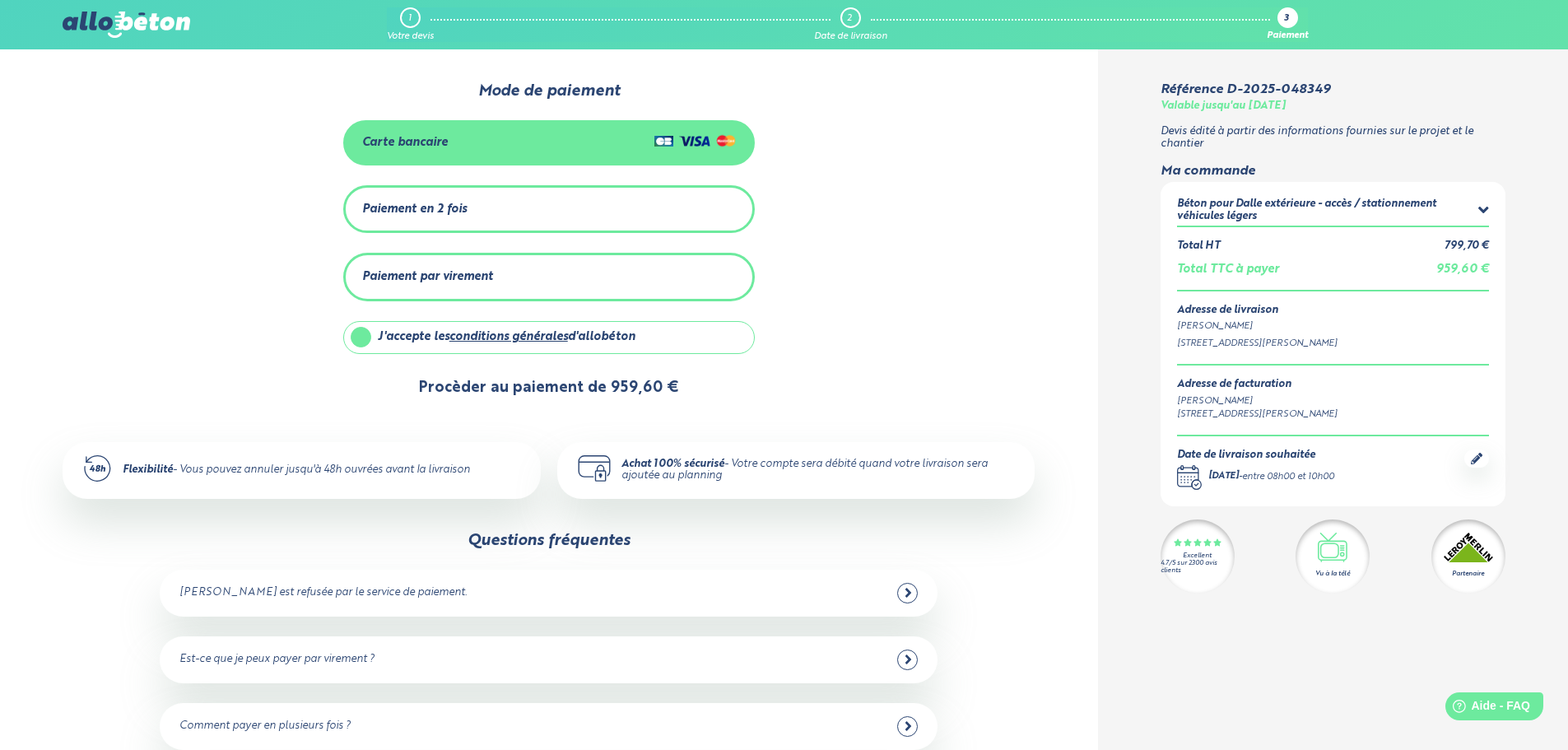
click at [453, 384] on button "Procèder au paiement de 959,60 €" at bounding box center [549, 388] width 293 height 42
